Goal: Find specific page/section: Find specific page/section

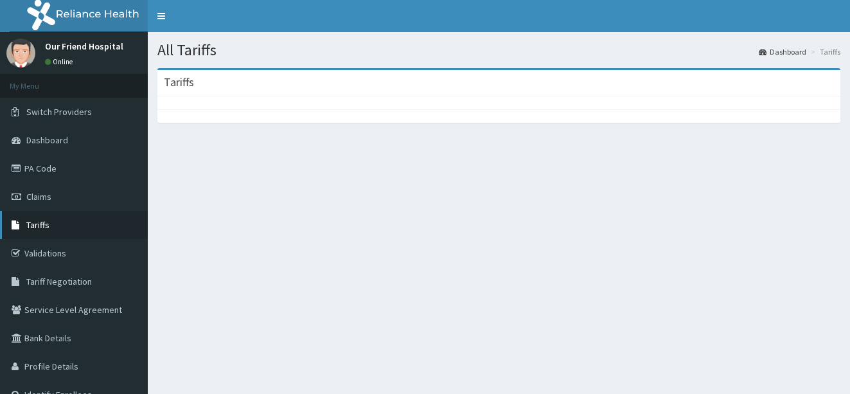
scroll to position [65, 0]
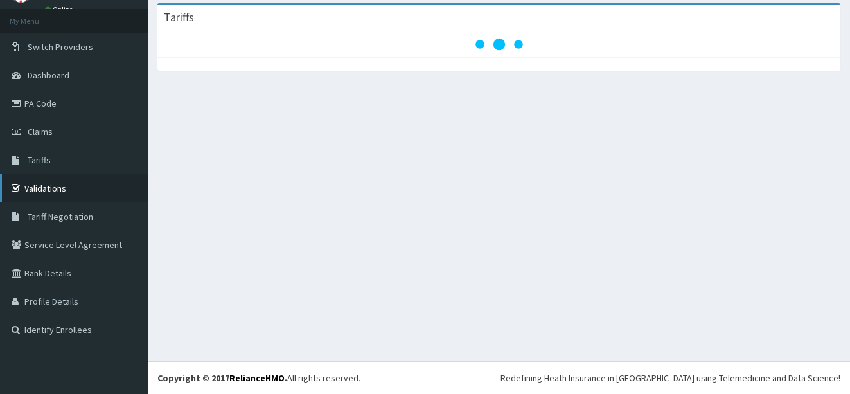
click at [34, 190] on link "Validations" at bounding box center [74, 188] width 148 height 28
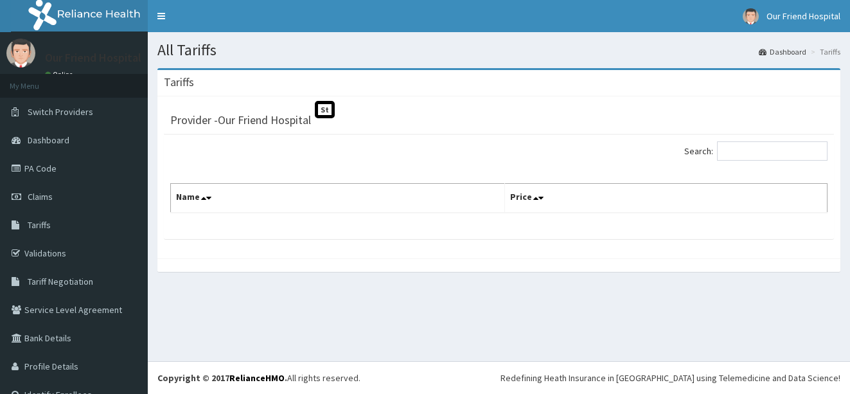
click at [461, 203] on th "Name" at bounding box center [338, 199] width 334 height 30
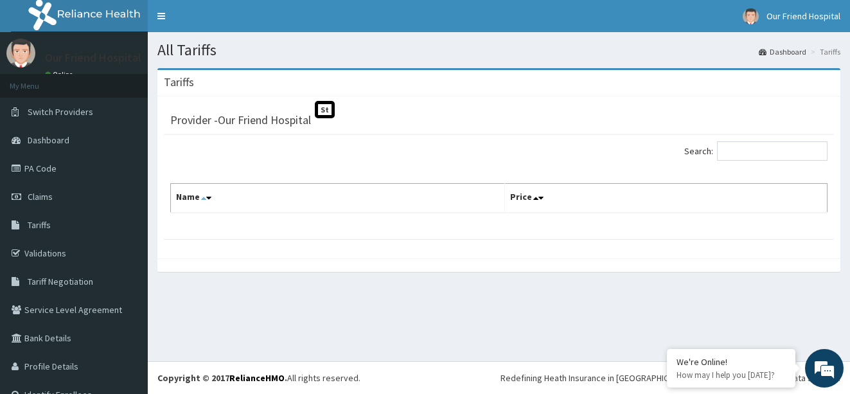
click at [202, 199] on icon at bounding box center [203, 197] width 5 height 9
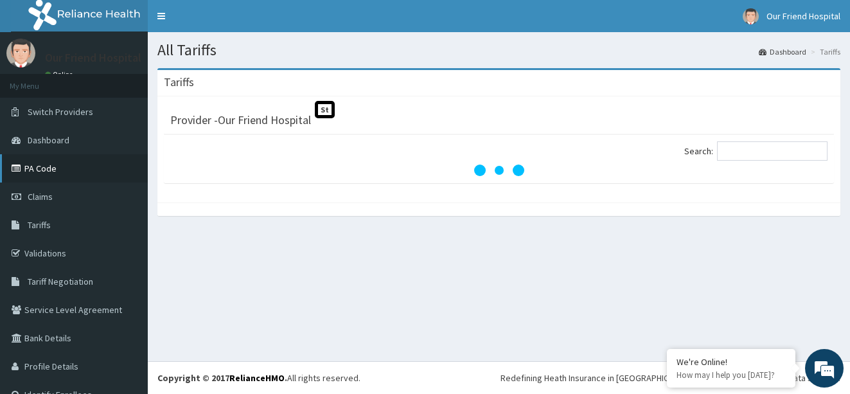
click at [42, 169] on link "PA Code" at bounding box center [74, 168] width 148 height 28
